Goal: Check status: Check status

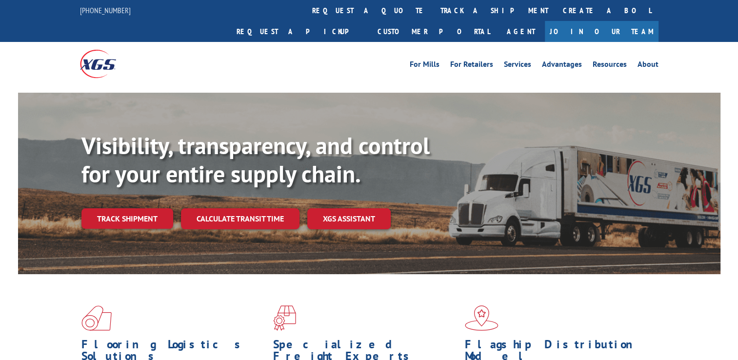
click at [134, 208] on link "Track shipment" at bounding box center [128, 218] width 92 height 20
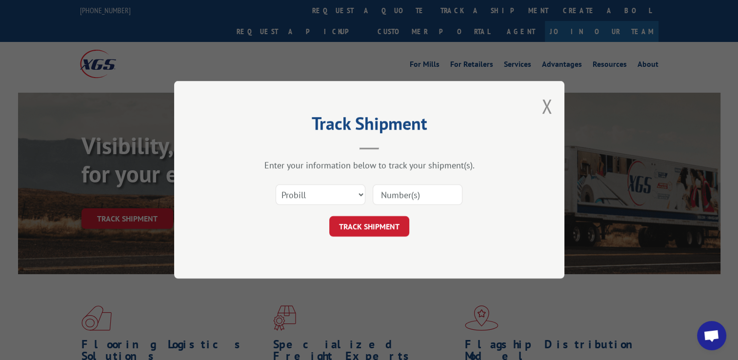
click at [347, 205] on div "Select category... Probill BOL PO" at bounding box center [320, 195] width 89 height 22
drag, startPoint x: 339, startPoint y: 197, endPoint x: 324, endPoint y: 203, distance: 16.1
click at [339, 197] on select "Select category... Probill BOL PO" at bounding box center [321, 195] width 90 height 20
select select "bol"
click at [276, 185] on select "Select category... Probill BOL PO" at bounding box center [321, 195] width 90 height 20
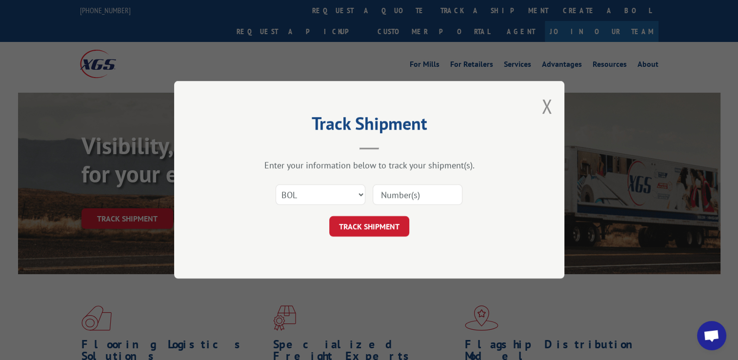
paste input "7051306"
type input "7051306"
click at [369, 225] on button "TRACK SHIPMENT" at bounding box center [369, 227] width 80 height 20
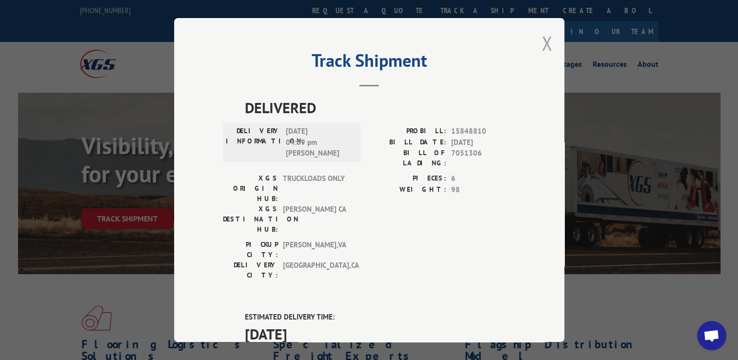
click at [542, 50] on button "Close modal" at bounding box center [547, 43] width 11 height 26
